Goal: Task Accomplishment & Management: Use online tool/utility

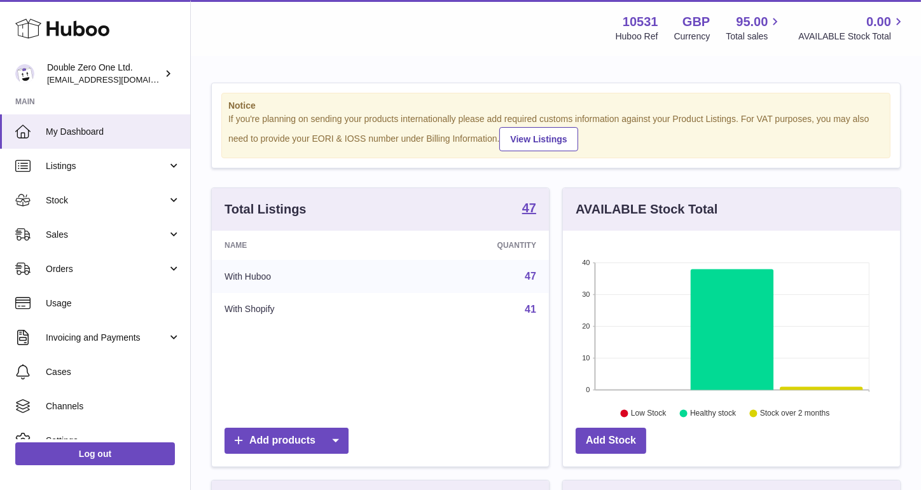
scroll to position [198, 337]
click at [97, 240] on span "Sales" at bounding box center [107, 235] width 122 height 12
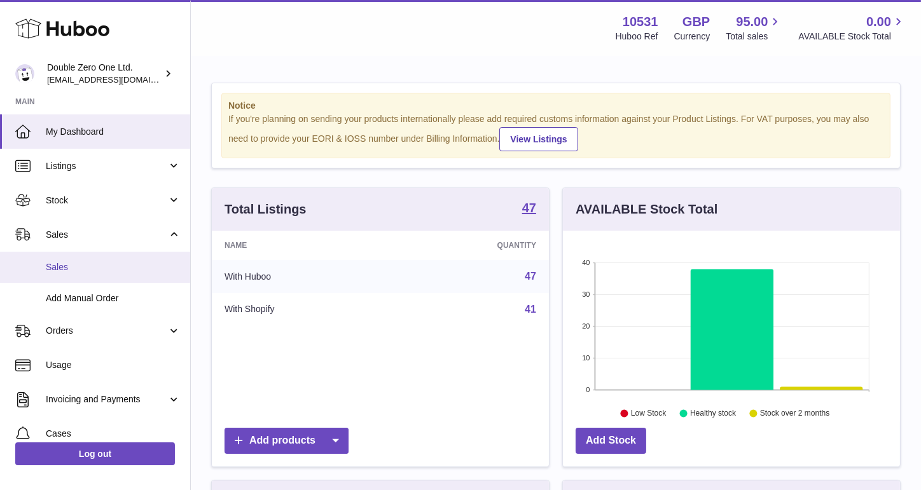
click at [89, 272] on span "Sales" at bounding box center [113, 267] width 135 height 12
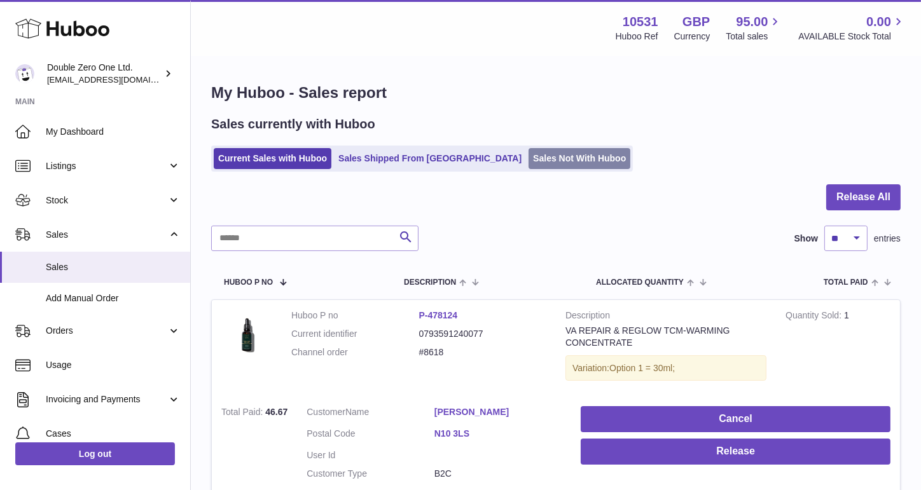
click at [532, 155] on link "Sales Not With Huboo" at bounding box center [580, 158] width 102 height 21
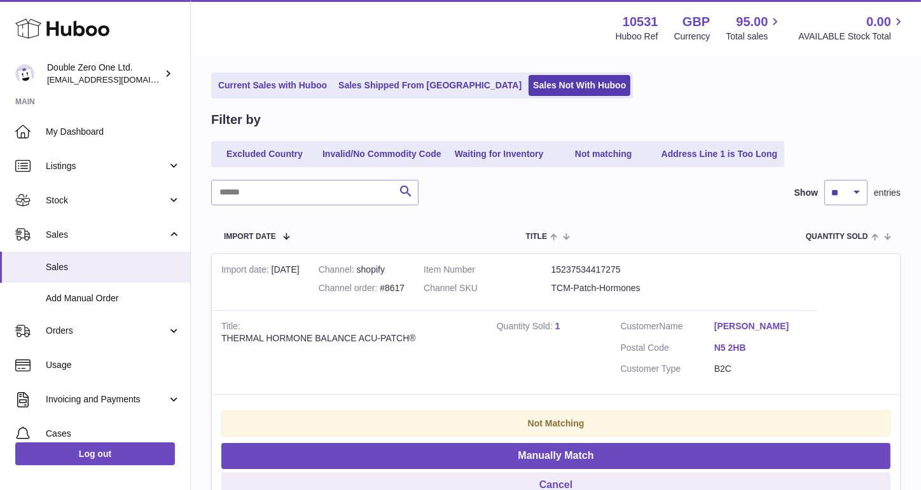
scroll to position [64, 0]
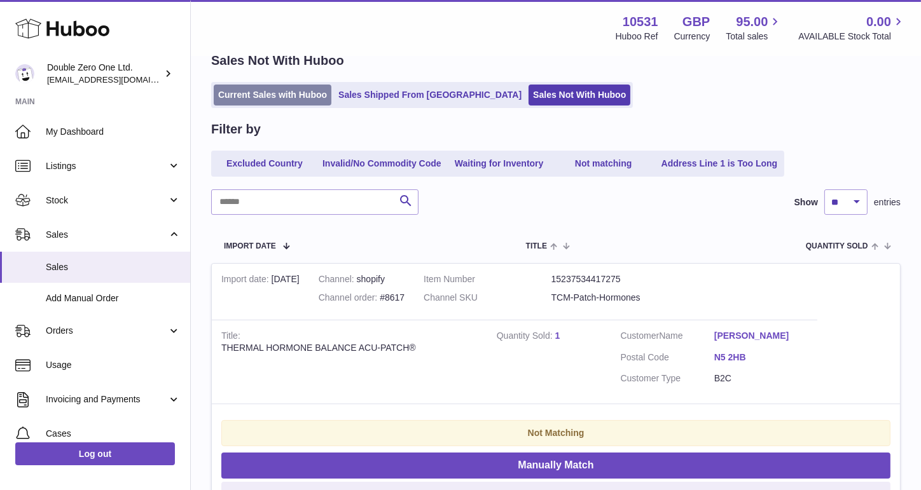
click at [275, 90] on link "Current Sales with Huboo" at bounding box center [273, 95] width 118 height 21
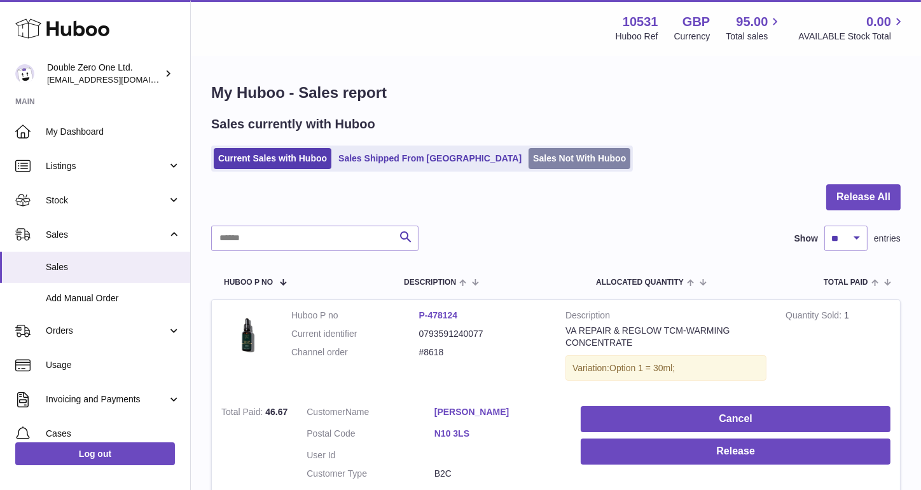
click at [531, 157] on link "Sales Not With Huboo" at bounding box center [580, 158] width 102 height 21
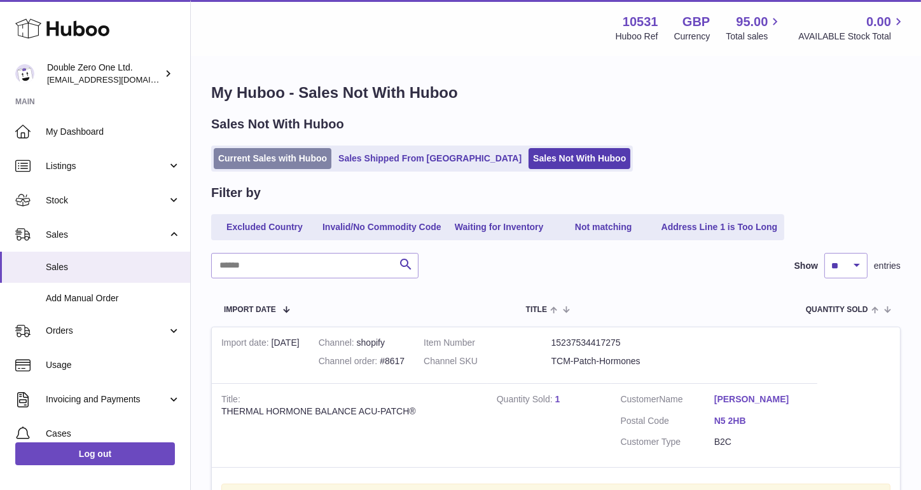
click at [249, 156] on link "Current Sales with Huboo" at bounding box center [273, 158] width 118 height 21
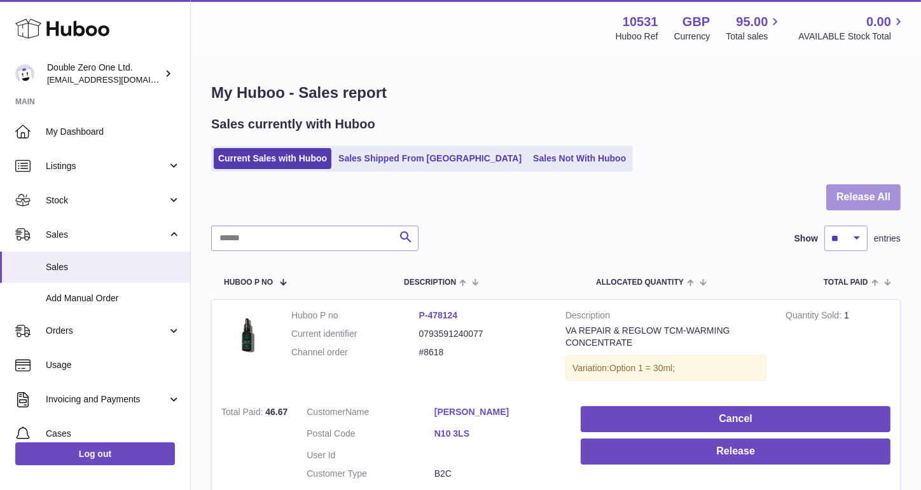
click at [873, 195] on button "Release All" at bounding box center [863, 197] width 74 height 26
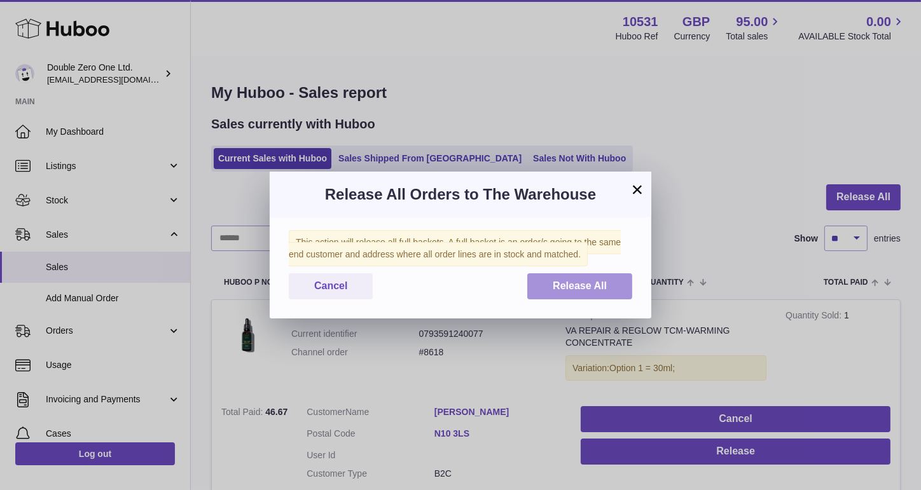
click at [597, 289] on span "Release All" at bounding box center [580, 286] width 54 height 11
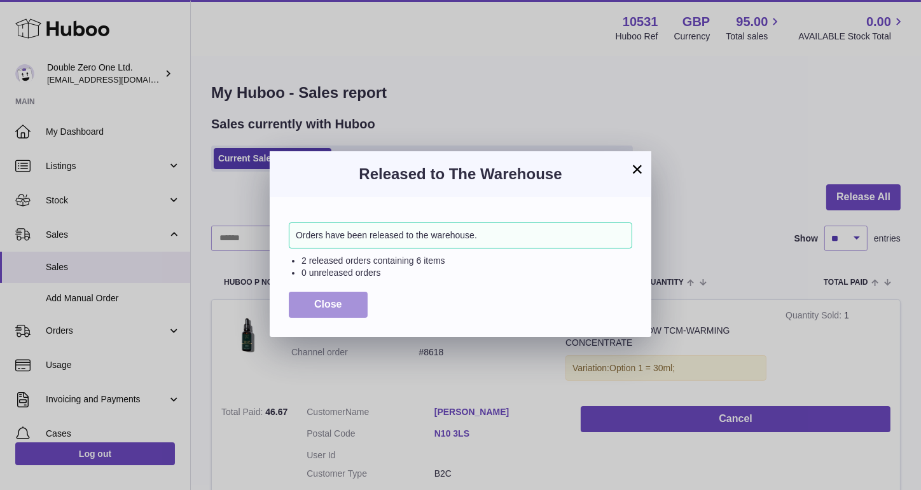
click at [347, 303] on button "Close" at bounding box center [328, 305] width 79 height 26
